Goal: Navigation & Orientation: Find specific page/section

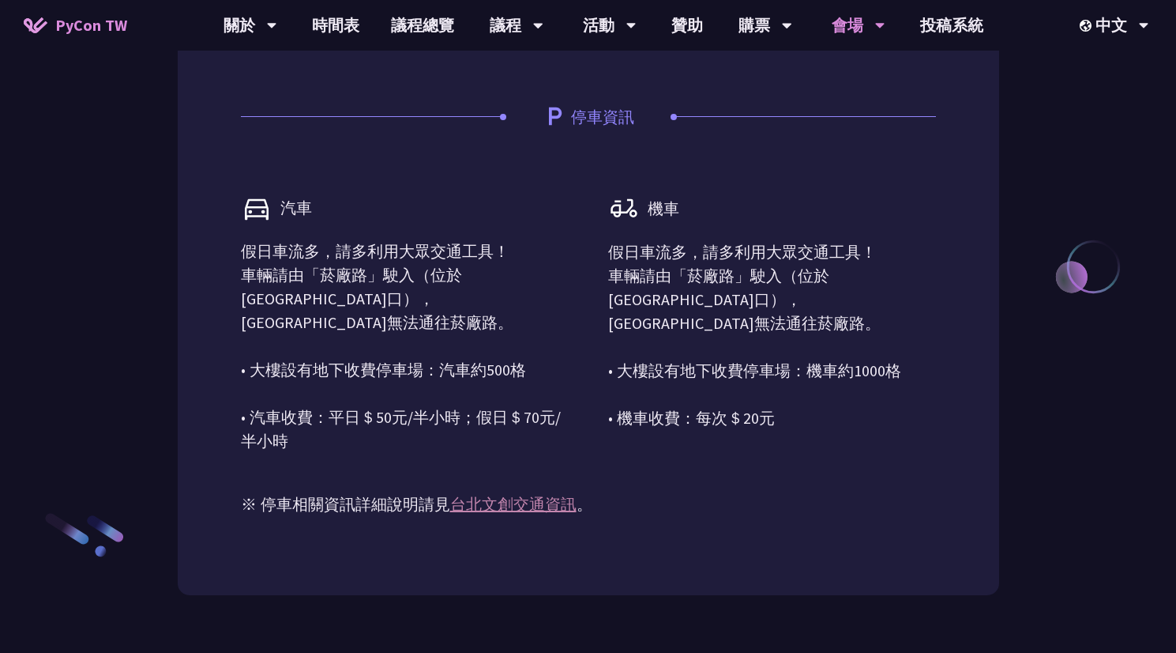
scroll to position [1604, 0]
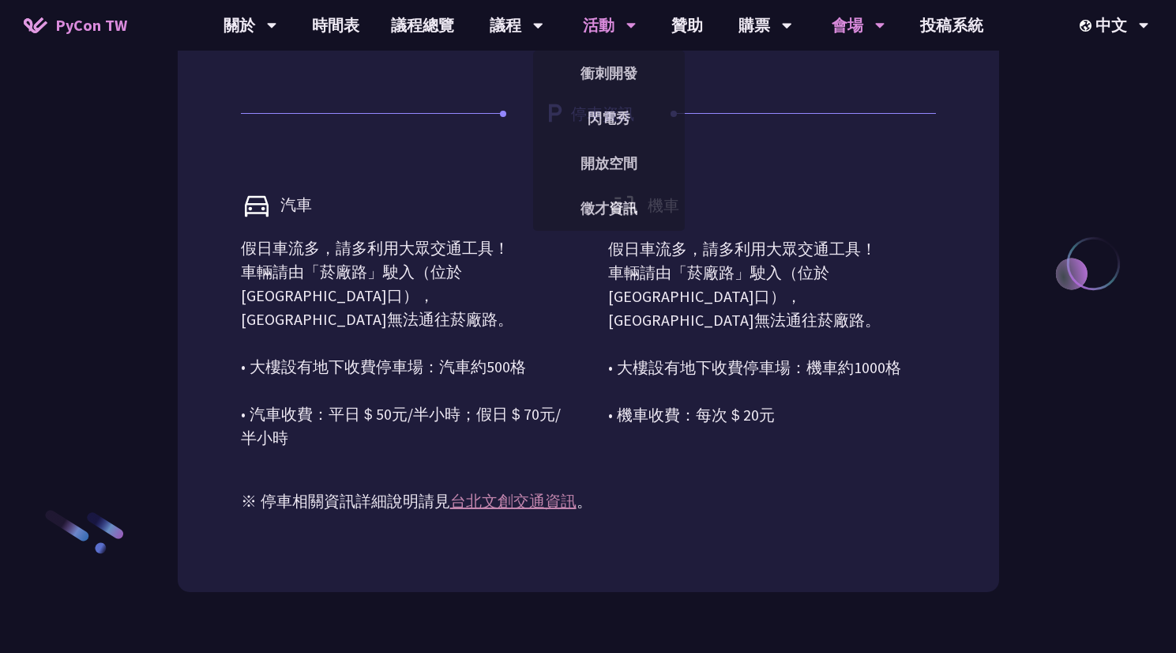
click at [606, 23] on div "活動" at bounding box center [610, 25] width 54 height 51
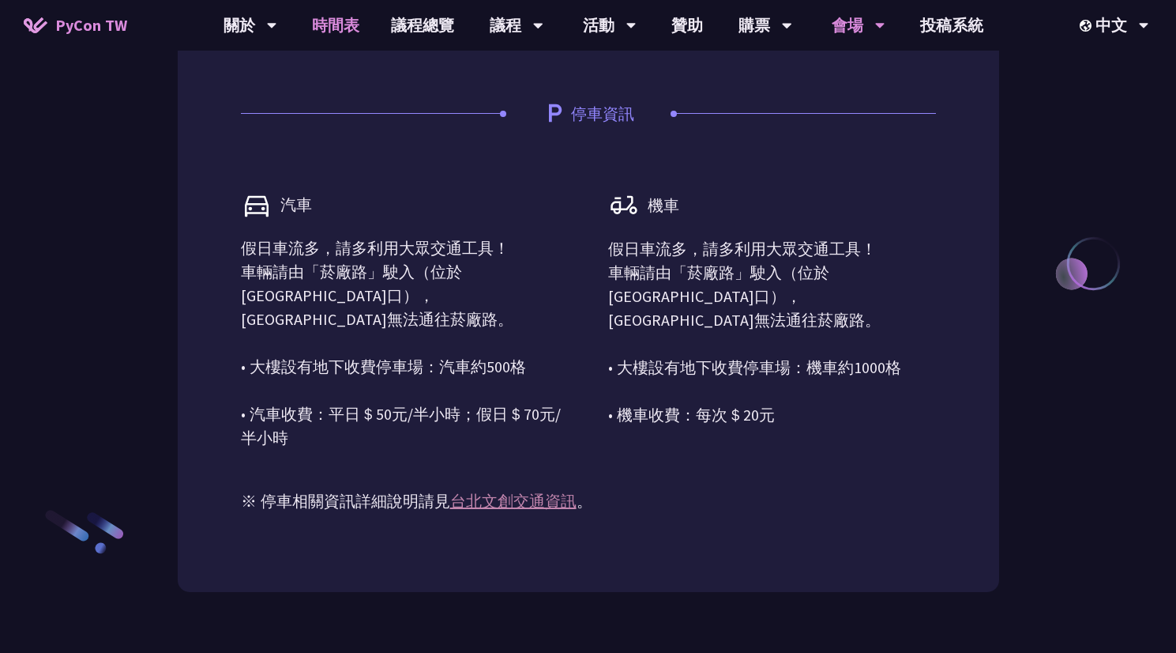
click at [321, 28] on link "時間表" at bounding box center [335, 25] width 79 height 51
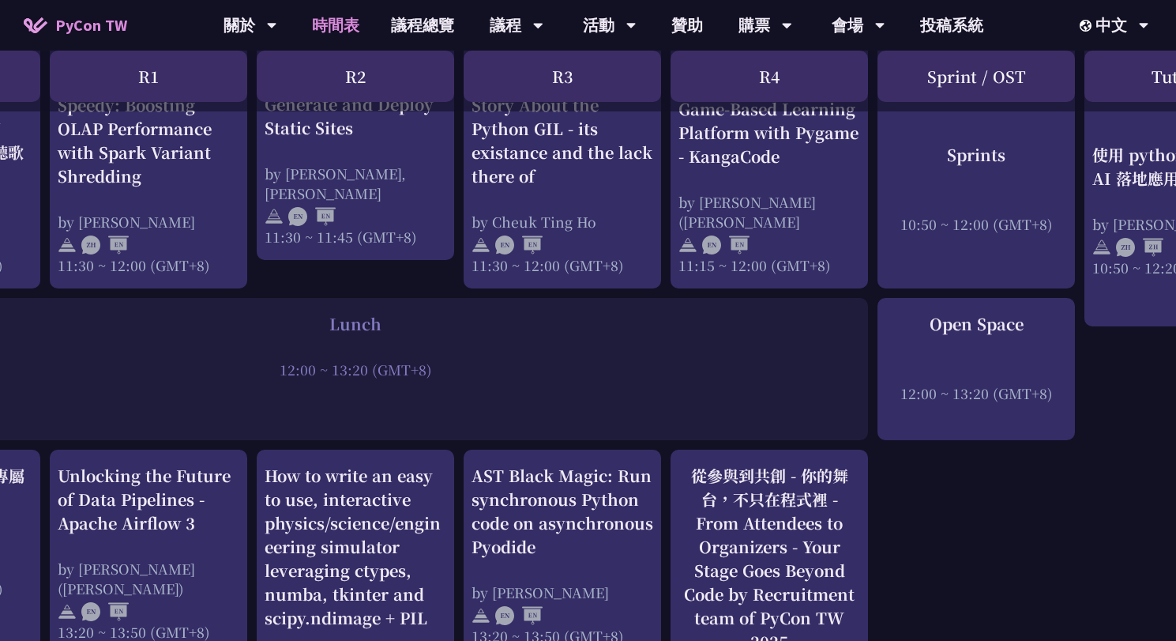
scroll to position [931, 173]
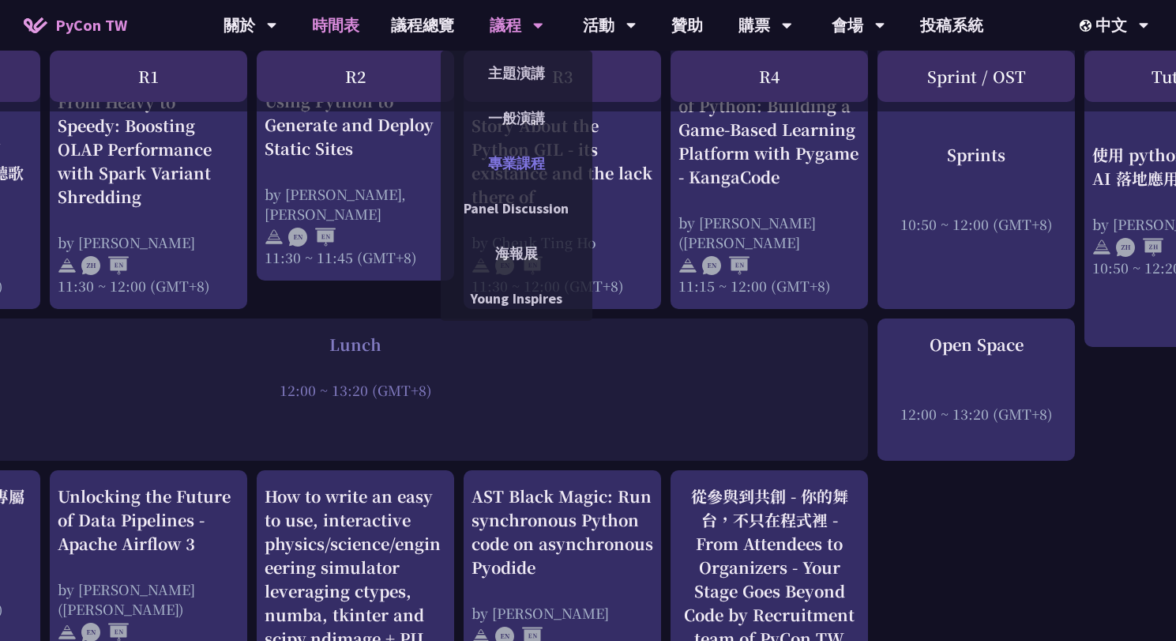
click at [510, 163] on link "專業課程" at bounding box center [517, 163] width 152 height 37
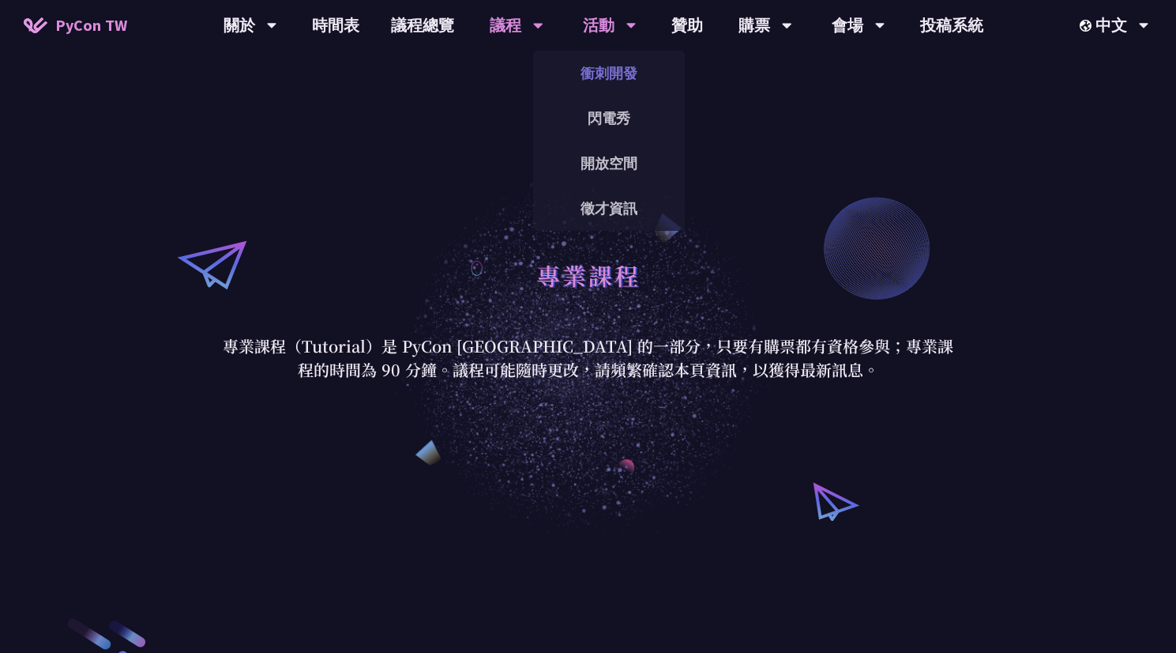
click at [603, 70] on link "衝刺開發" at bounding box center [609, 73] width 152 height 37
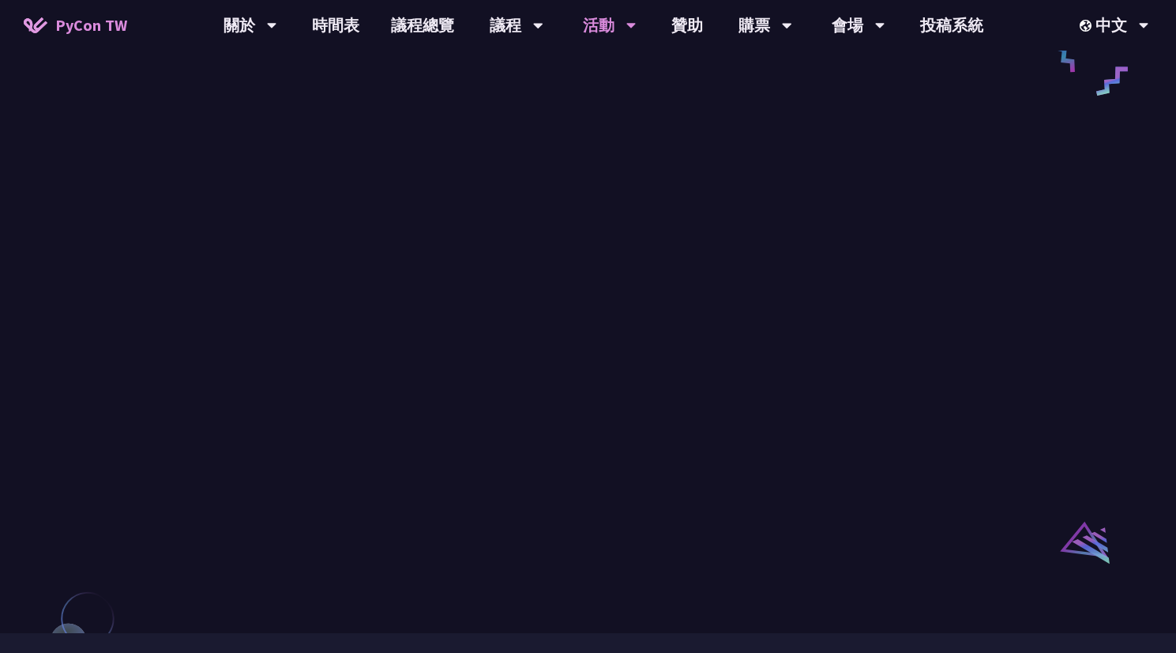
scroll to position [759, 0]
